Goal: Information Seeking & Learning: Learn about a topic

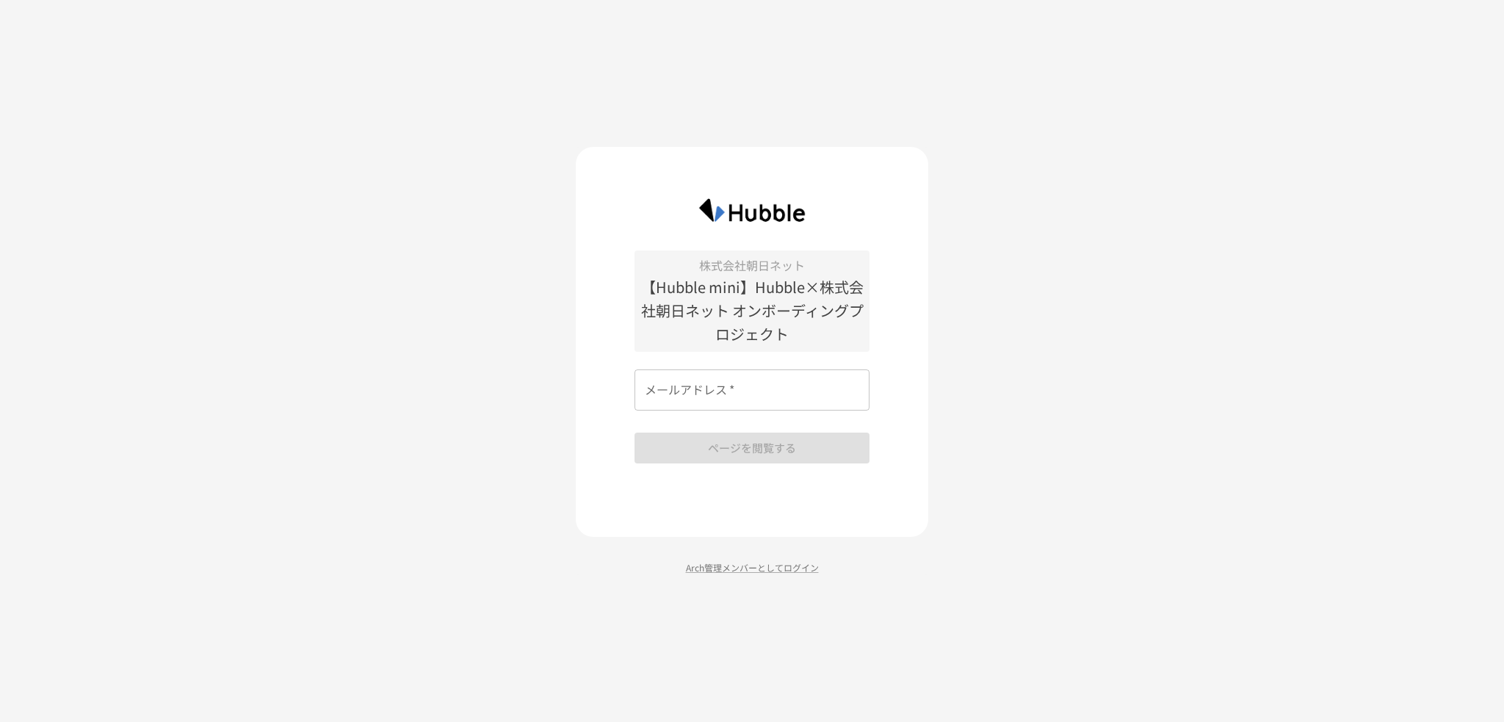
click at [736, 395] on input "メールアドレス   *" at bounding box center [751, 389] width 235 height 41
type input "**********"
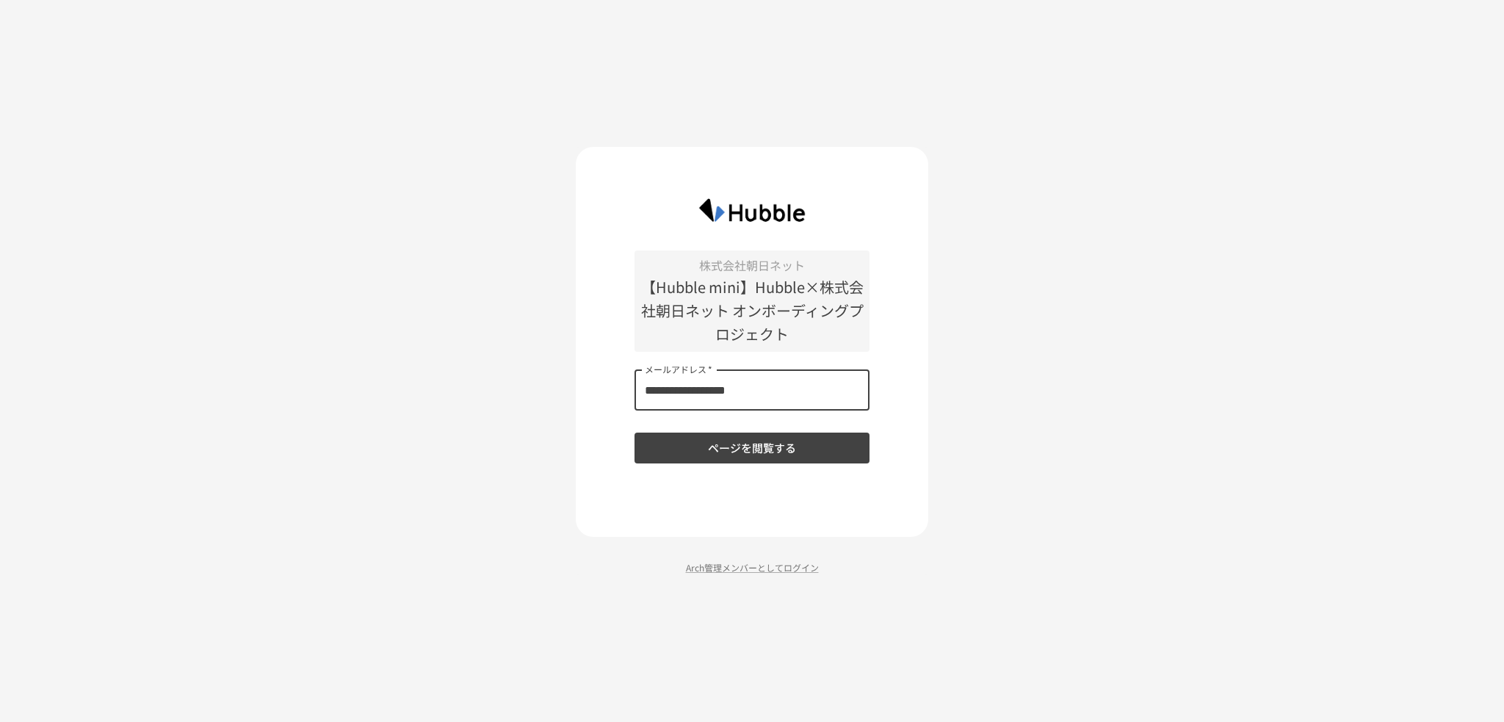
click at [750, 446] on button "ページを閲覧する" at bounding box center [751, 447] width 235 height 31
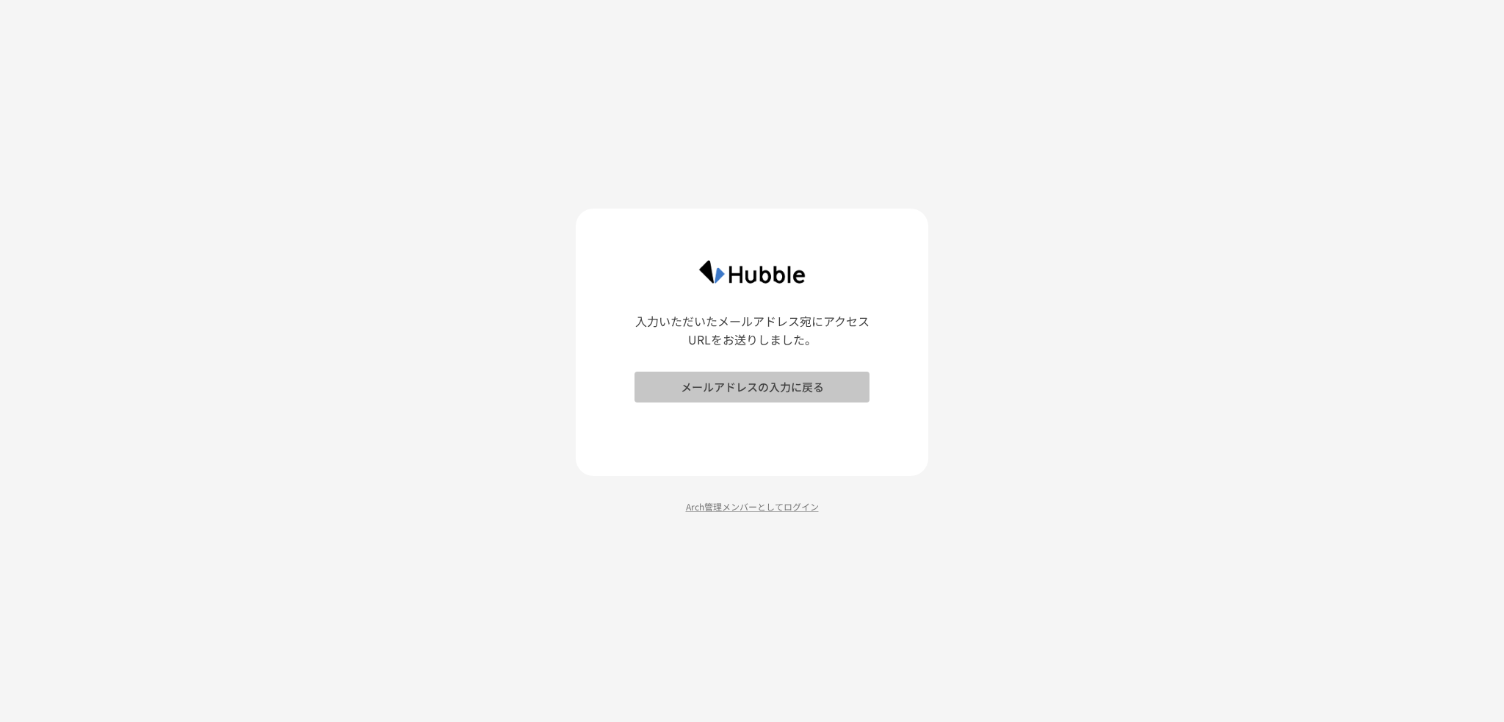
click at [705, 391] on button "メールアドレスの入力に戻る" at bounding box center [751, 386] width 235 height 31
